Goal: Task Accomplishment & Management: Complete application form

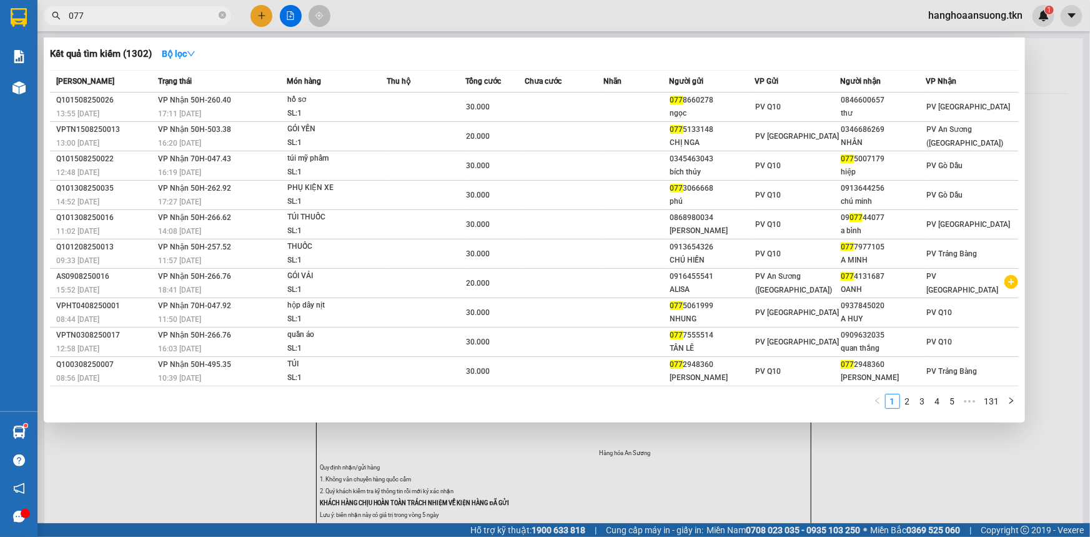
click at [257, 19] on div at bounding box center [545, 268] width 1090 height 537
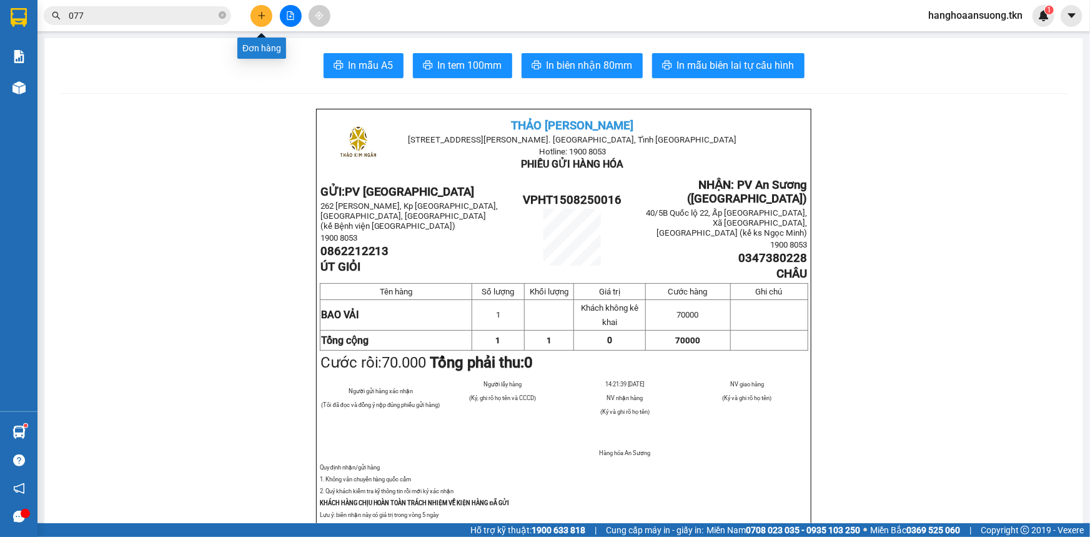
click at [257, 19] on icon "plus" at bounding box center [261, 15] width 9 height 9
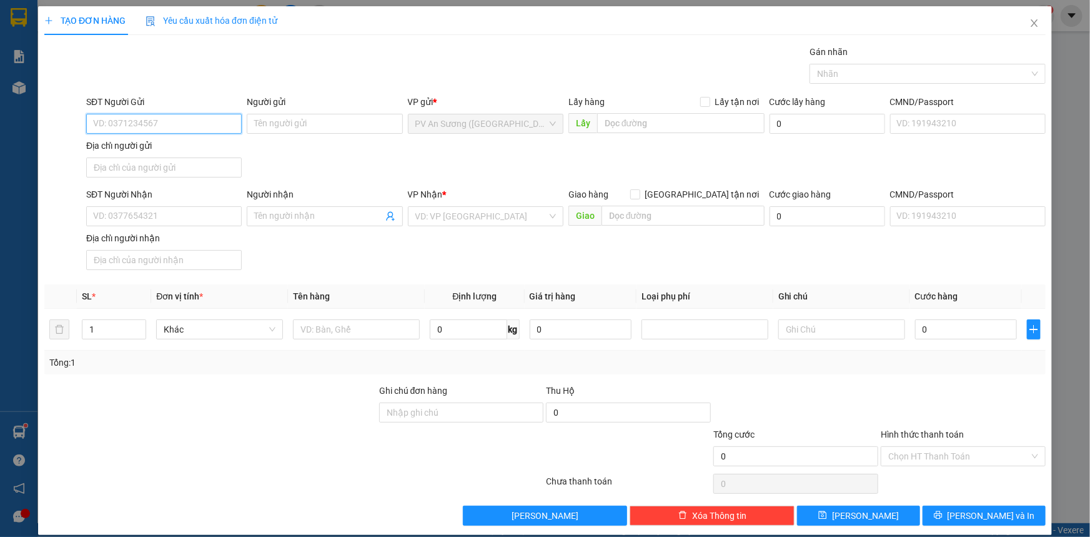
click at [174, 122] on input "SĐT Người Gửi" at bounding box center [164, 124] width 156 height 20
click at [168, 150] on div "0963333851 - CƯỜNG" at bounding box center [162, 149] width 139 height 14
type input "0963333851"
type input "CƯỜNG"
type input "0382835987"
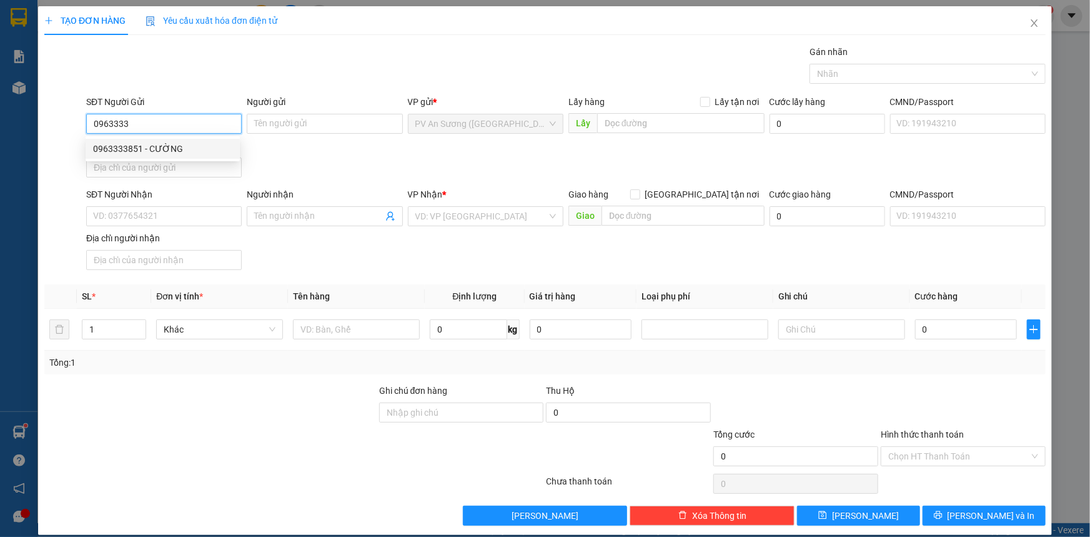
type input "C LỆ"
type input "120.000"
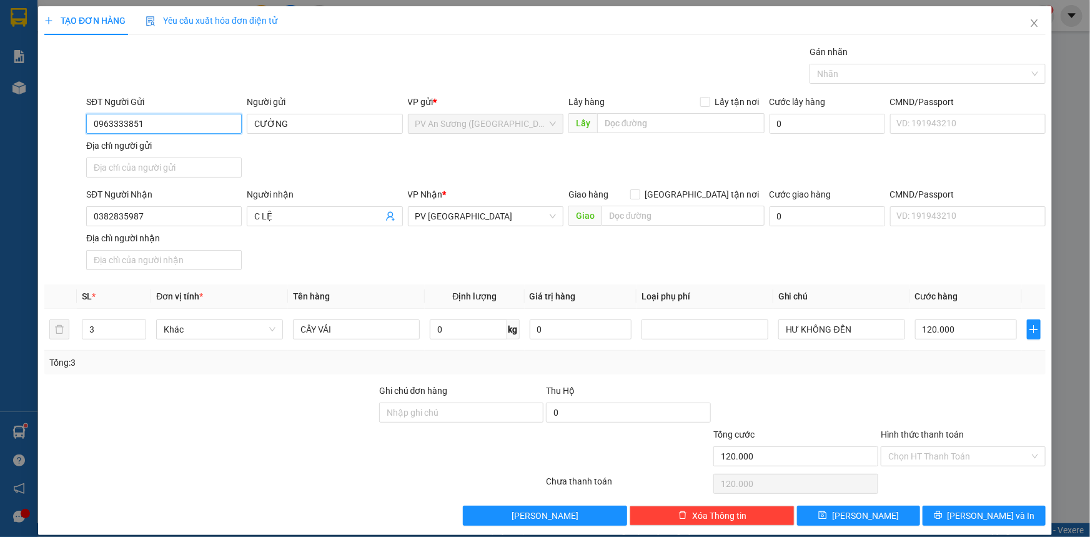
type input "0963333851"
click at [121, 330] on input "3" at bounding box center [113, 329] width 63 height 19
type input "2"
click at [137, 334] on icon "down" at bounding box center [139, 333] width 4 height 4
click at [956, 330] on input "120.000" at bounding box center [966, 329] width 102 height 20
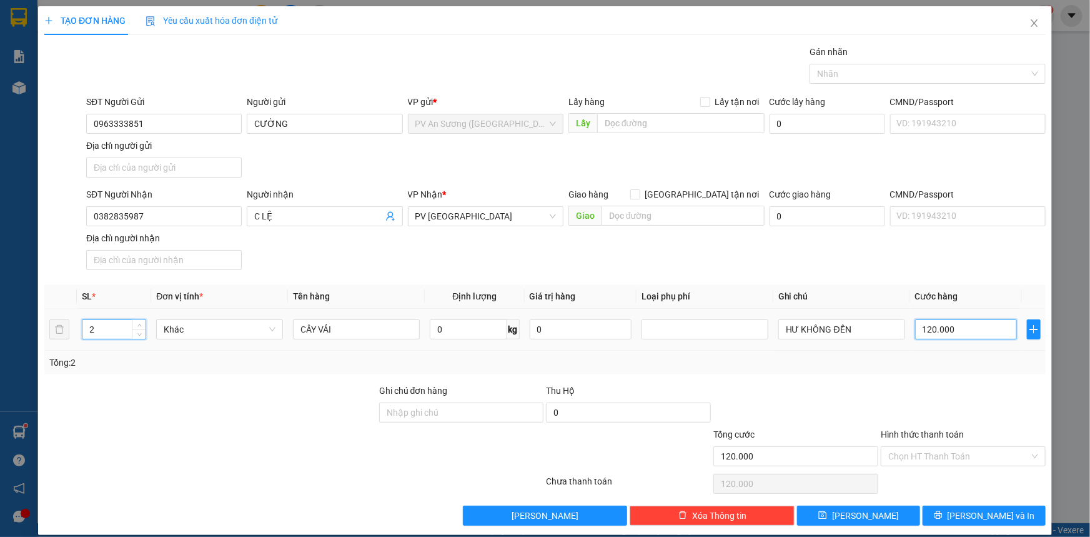
type input "0"
type input "1"
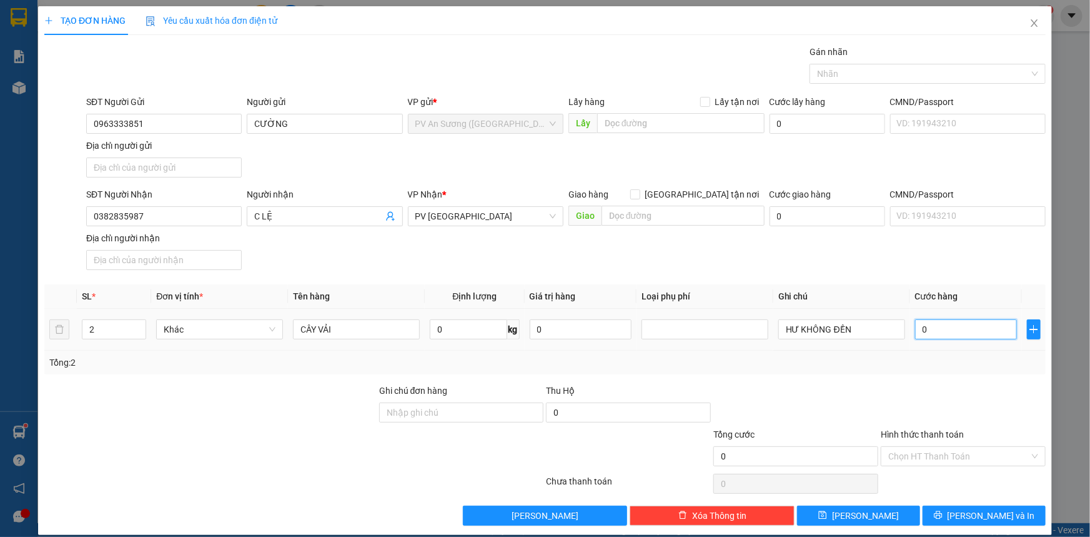
type input "01"
type input "10"
type input "010"
type input "100"
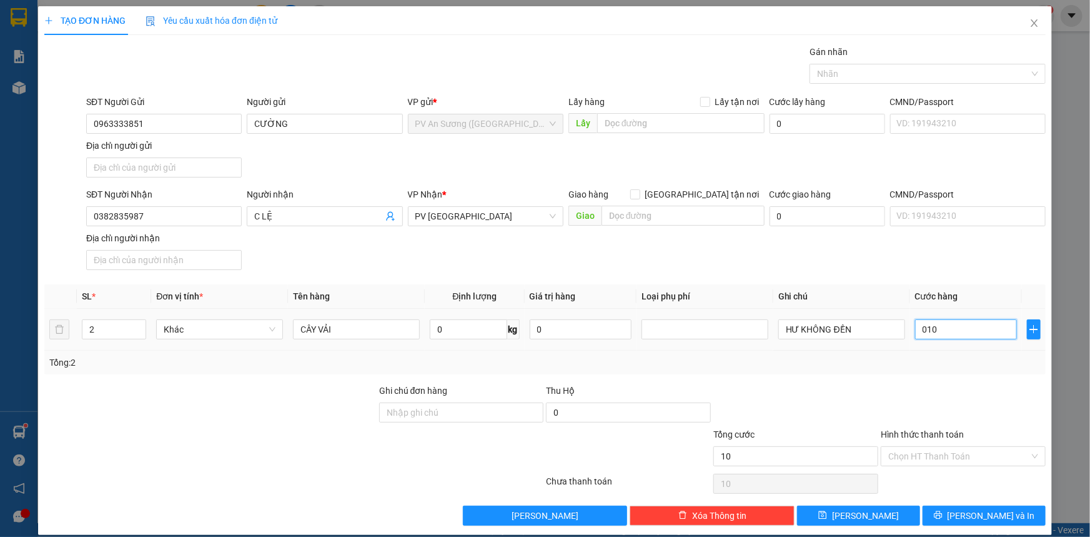
type input "100"
type input "0.100"
type input "100.000"
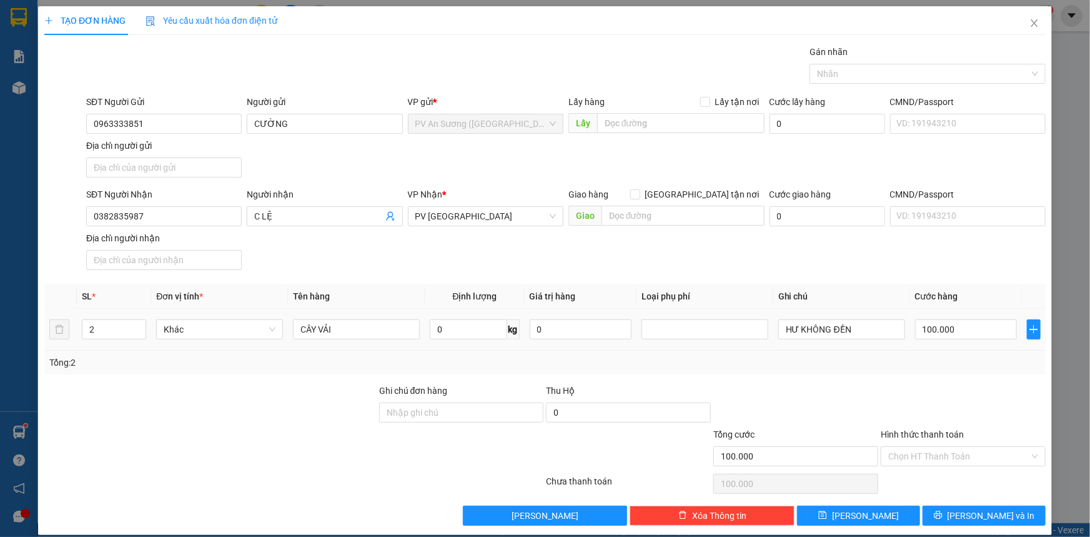
click at [963, 342] on td "100.000" at bounding box center [966, 330] width 112 height 42
click at [908, 459] on input "Hình thức thanh toán" at bounding box center [958, 456] width 141 height 19
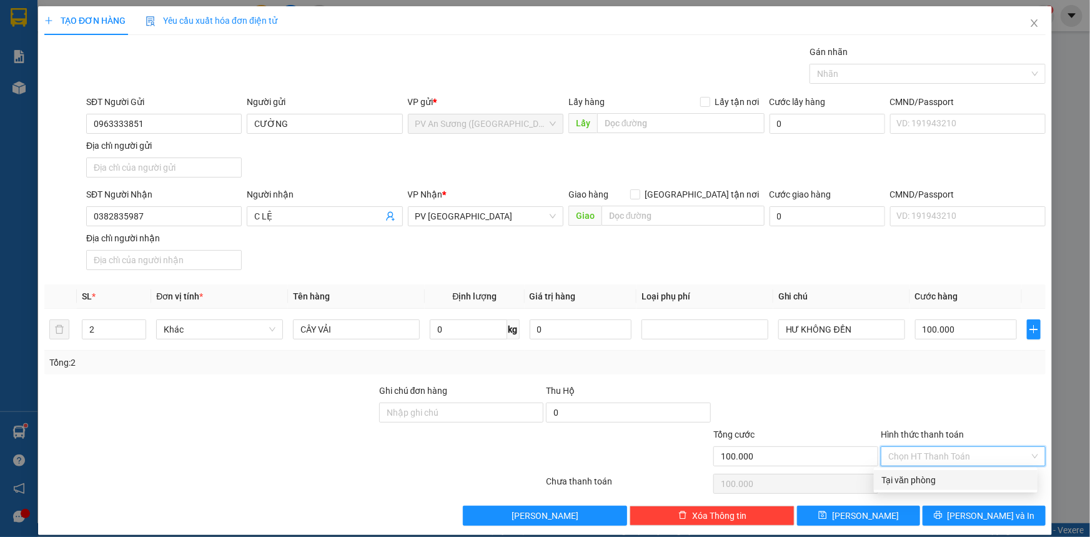
click at [908, 475] on div "Tại văn phòng" at bounding box center [955, 480] width 149 height 14
type input "0"
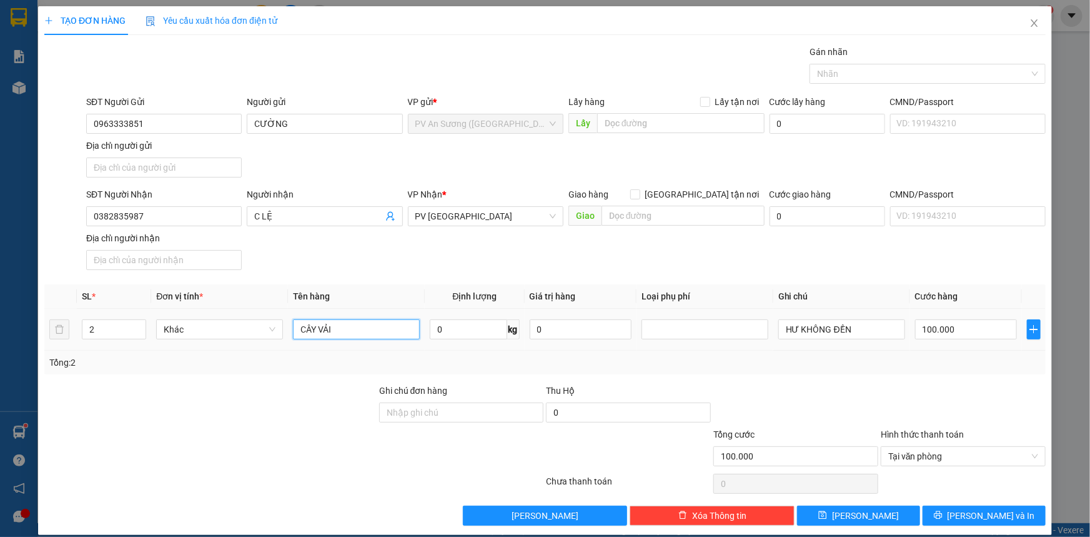
click at [349, 330] on input "CÂY VẢI" at bounding box center [356, 329] width 127 height 20
type input "C"
type input "CUỘN MÀNG PPF"
click at [444, 366] on div "Tổng: 2" at bounding box center [544, 362] width 991 height 14
click at [828, 516] on button "[PERSON_NAME]" at bounding box center [858, 515] width 123 height 20
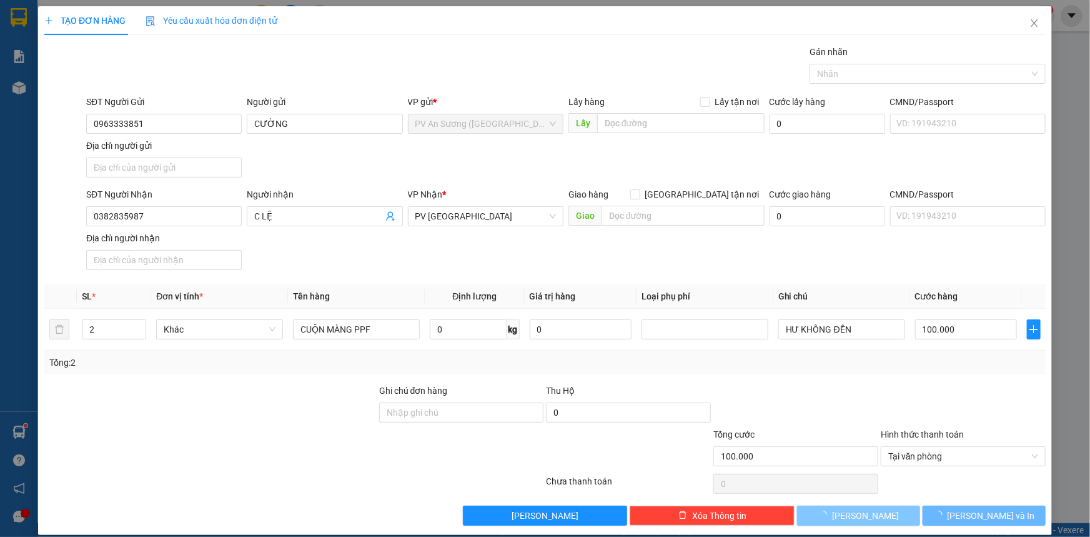
type input "0"
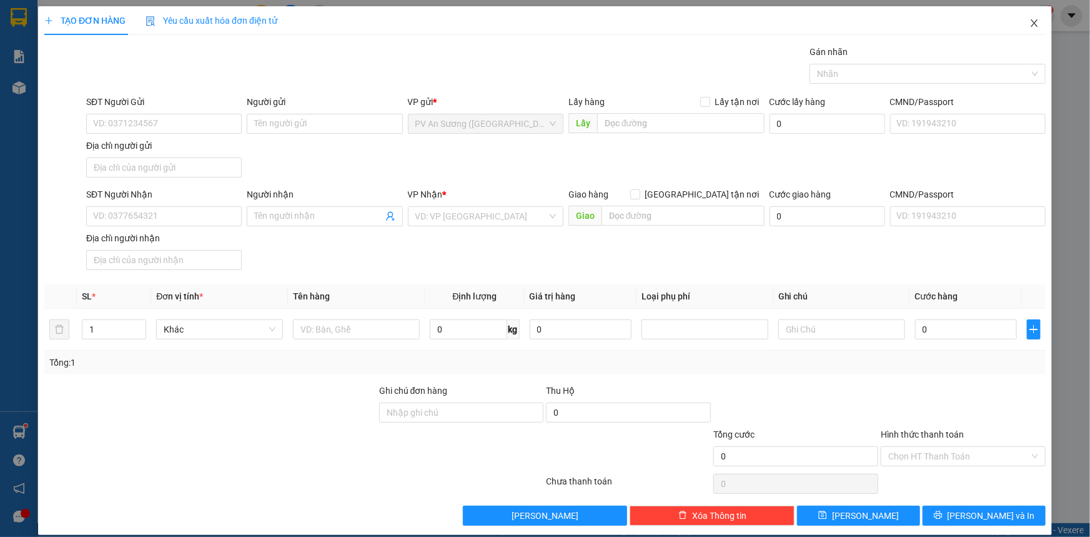
click at [1030, 25] on icon "close" at bounding box center [1034, 23] width 10 height 10
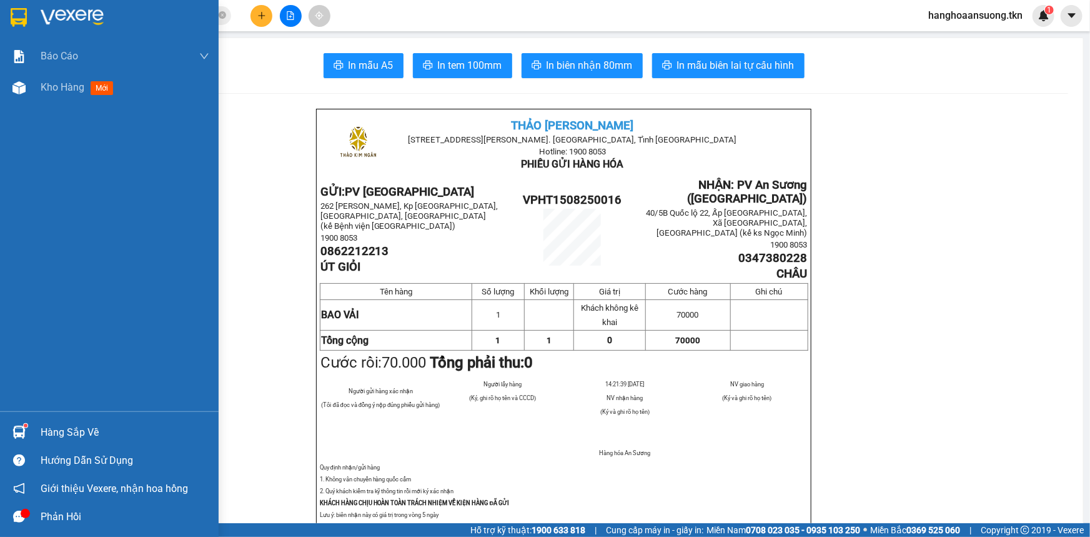
click at [31, 16] on div at bounding box center [109, 20] width 219 height 41
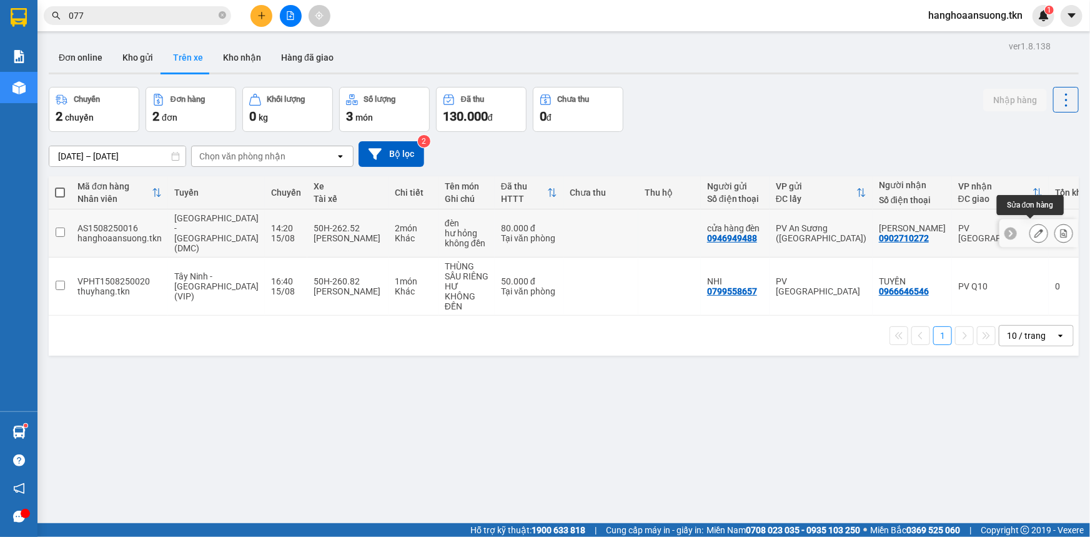
click at [1034, 229] on icon at bounding box center [1038, 233] width 9 height 9
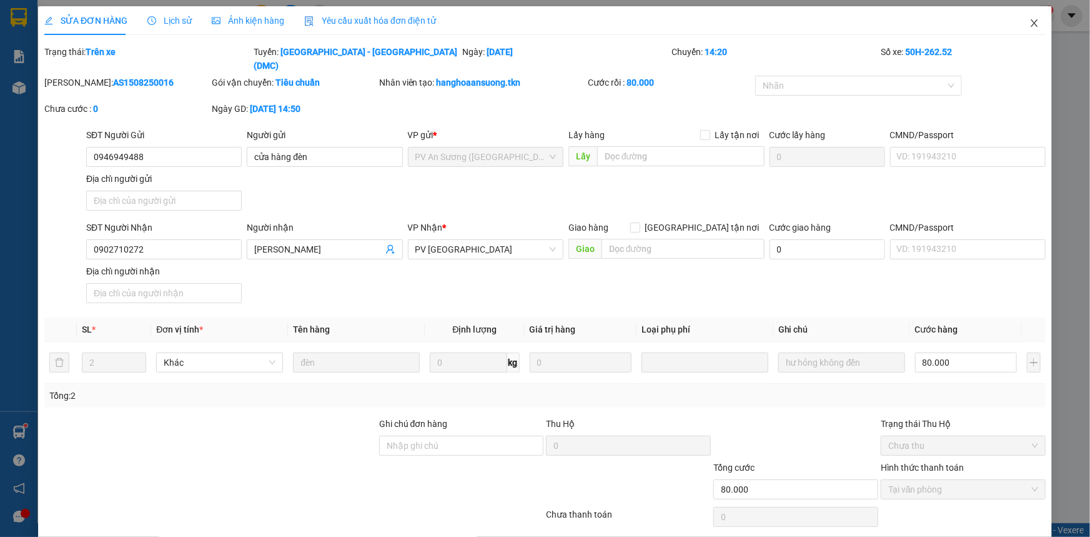
click at [1029, 24] on icon "close" at bounding box center [1034, 23] width 10 height 10
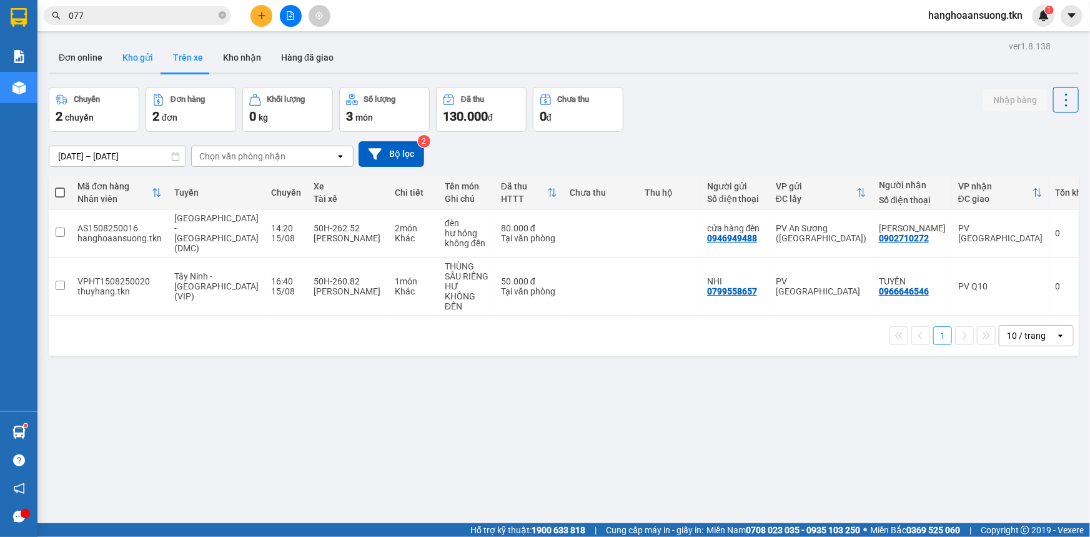
click at [150, 52] on button "Kho gửi" at bounding box center [137, 57] width 51 height 30
